Goal: Information Seeking & Learning: Find specific fact

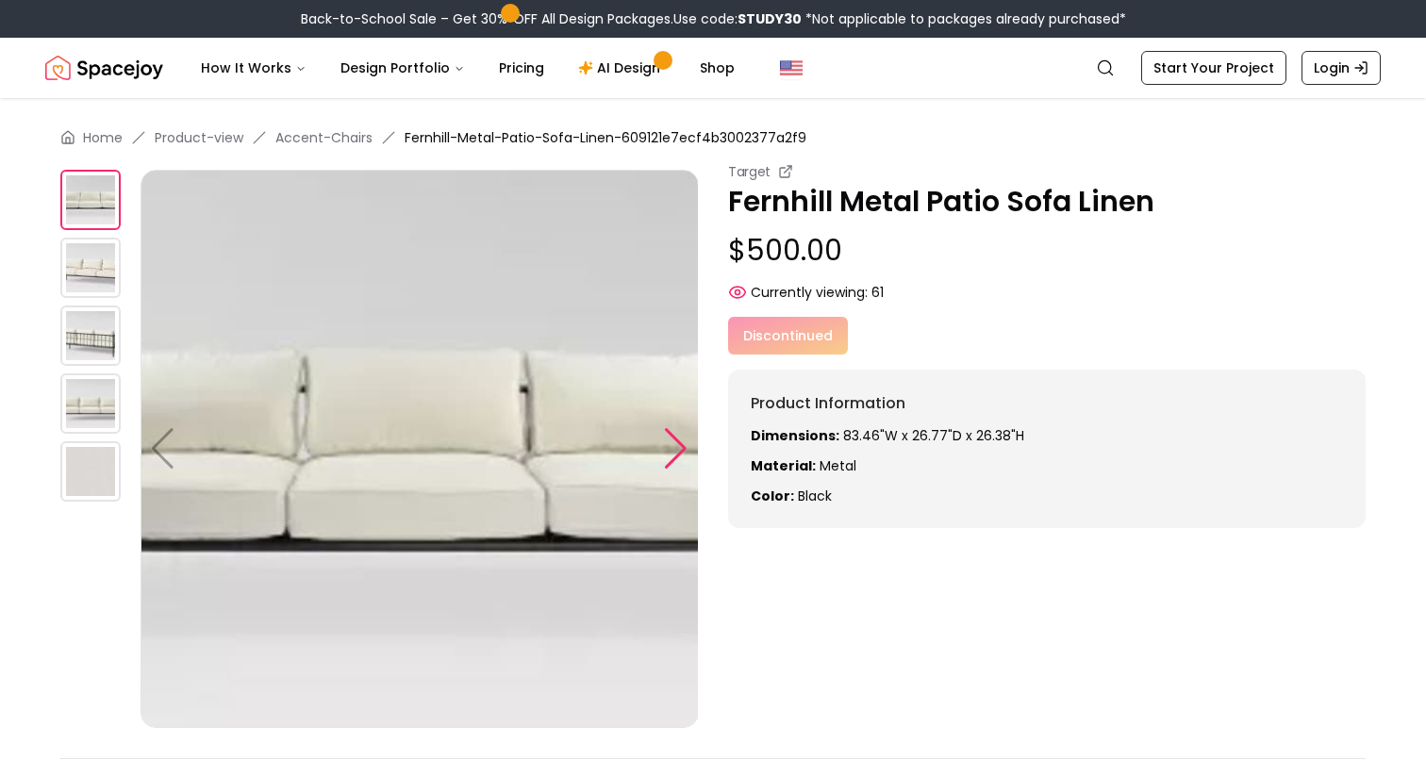
click at [681, 460] on div at bounding box center [675, 449] width 25 height 42
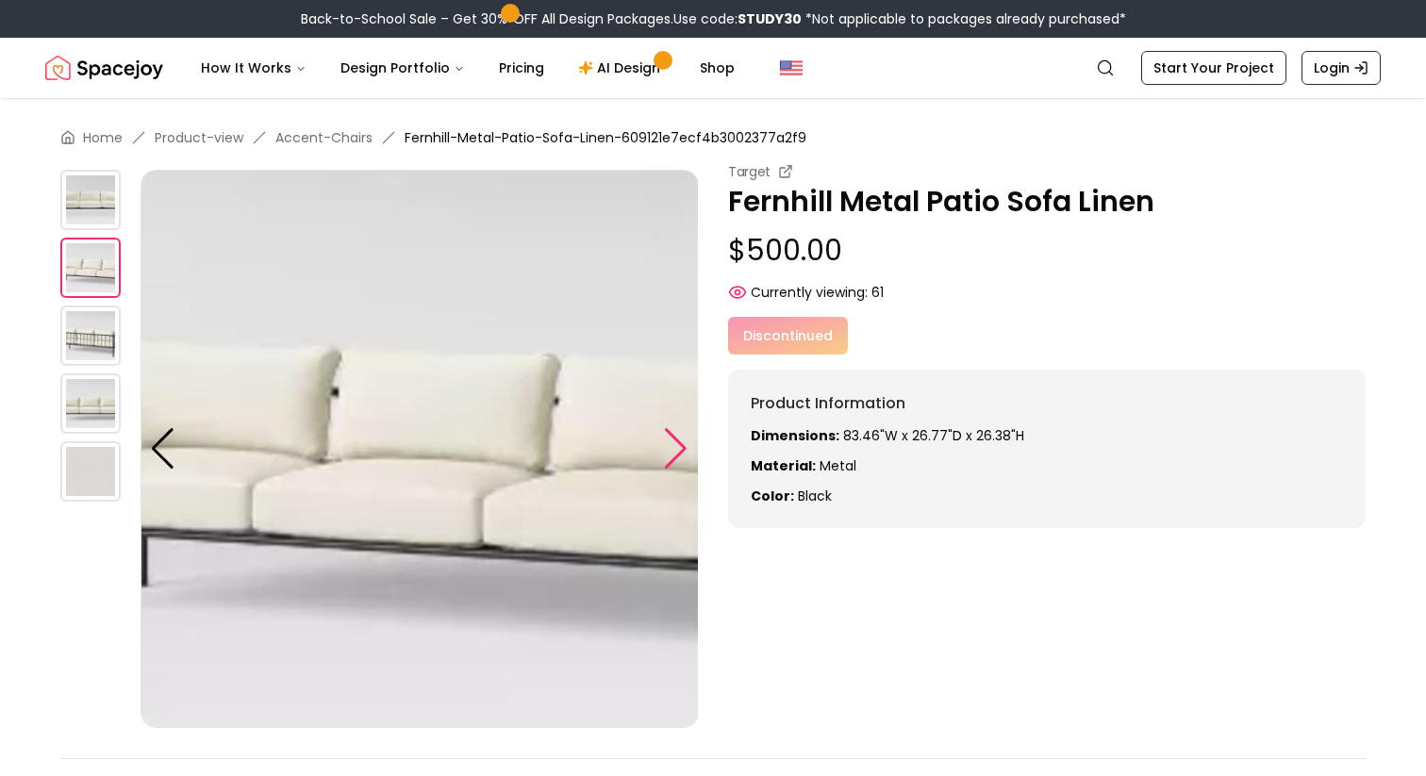
click at [681, 460] on div at bounding box center [675, 449] width 25 height 42
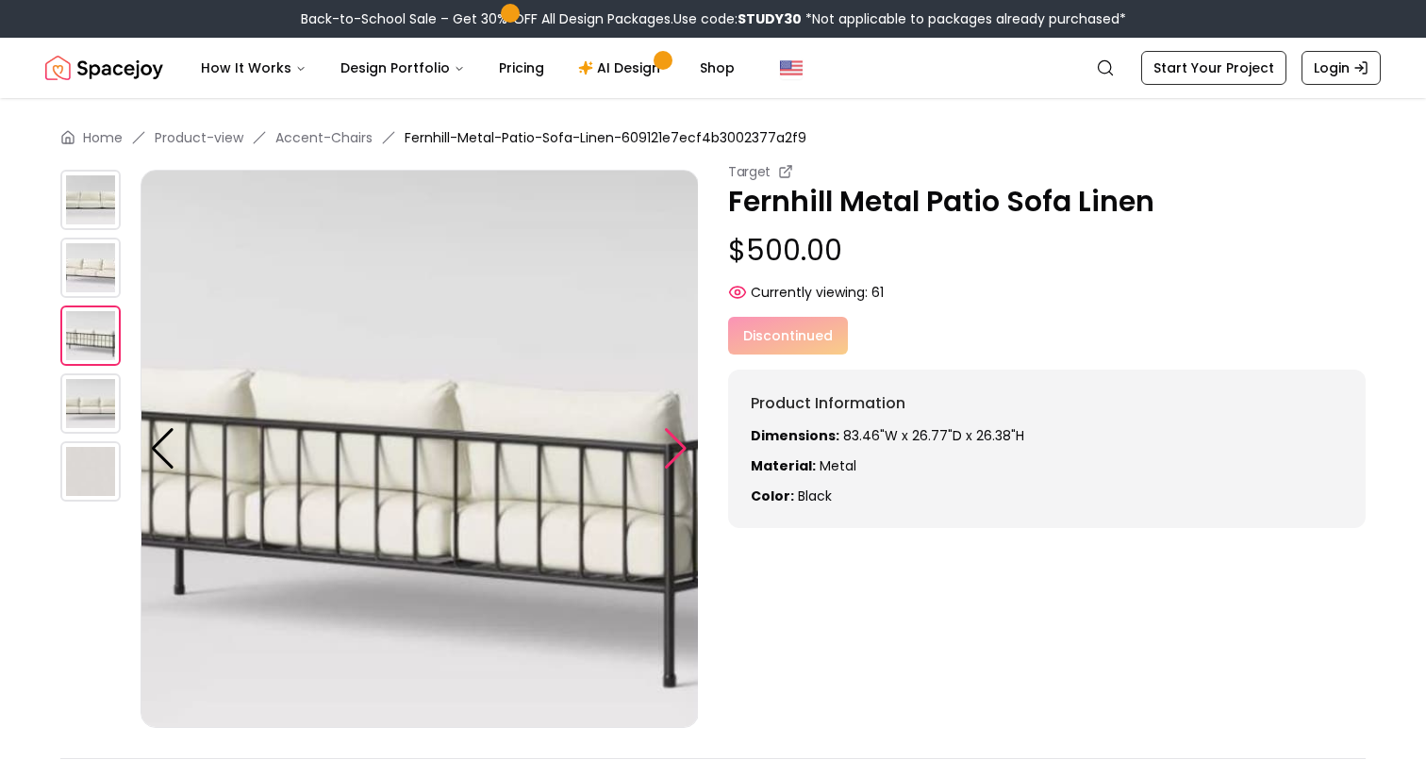
click at [681, 460] on div at bounding box center [675, 449] width 25 height 42
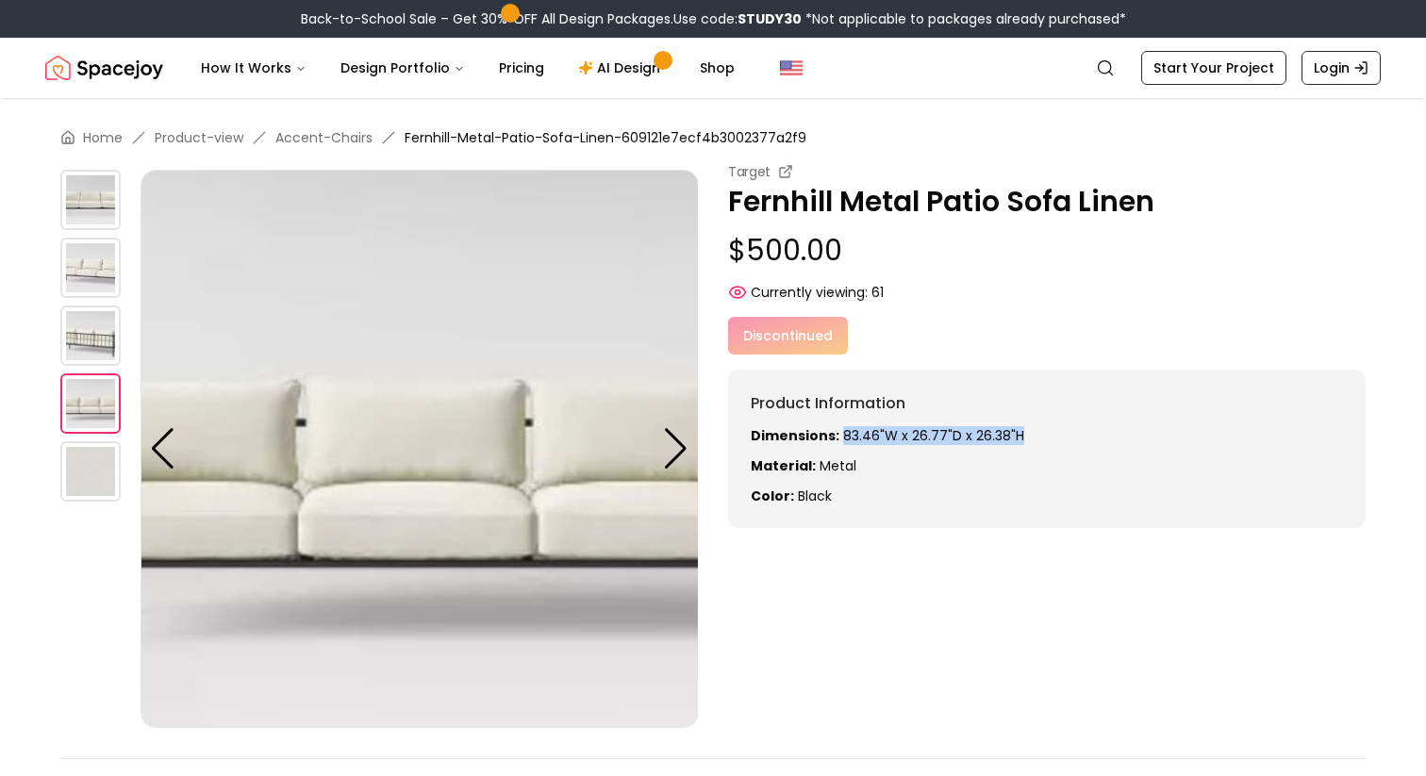
drag, startPoint x: 838, startPoint y: 433, endPoint x: 1047, endPoint y: 433, distance: 208.4
click at [1047, 433] on p "Dimensions: 83.46"W x 26.77"D x 26.38"H" at bounding box center [1047, 435] width 592 height 19
copy p "83.46"W x 26.77"D x 26.38"H"
click at [893, 429] on p "Dimensions: 83.46"W x 26.77"D x 26.38"H" at bounding box center [1047, 435] width 592 height 19
click at [901, 435] on p "Dimensions: 83.46"W x 26.77"D x 26.38"H" at bounding box center [1047, 435] width 592 height 19
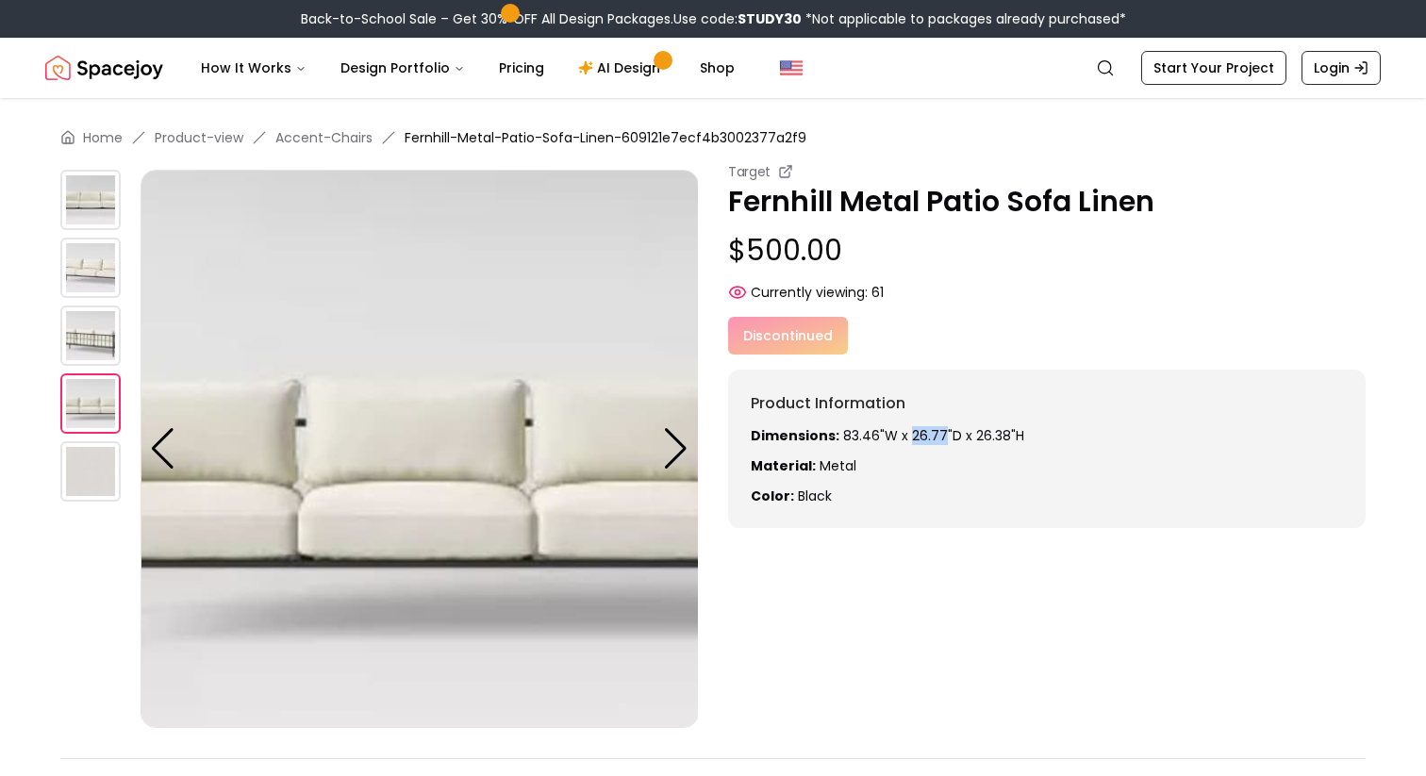
drag, startPoint x: 907, startPoint y: 437, endPoint x: 937, endPoint y: 432, distance: 29.6
click at [937, 432] on p "Dimensions: 83.46"W x 26.77"D x 26.38"H" at bounding box center [1047, 435] width 592 height 19
copy p "26.77"
